Goal: Obtain resource: Obtain resource

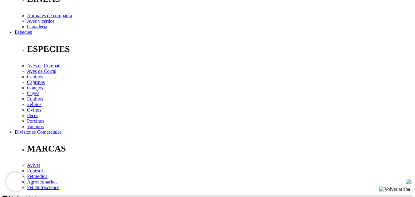
scroll to position [258, 0]
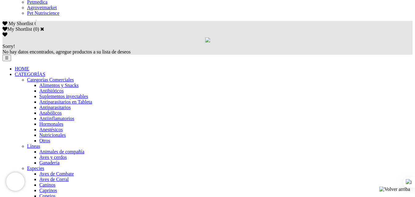
scroll to position [393, 0]
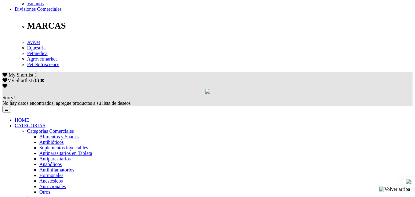
scroll to position [319, 0]
